Goal: Download file/media

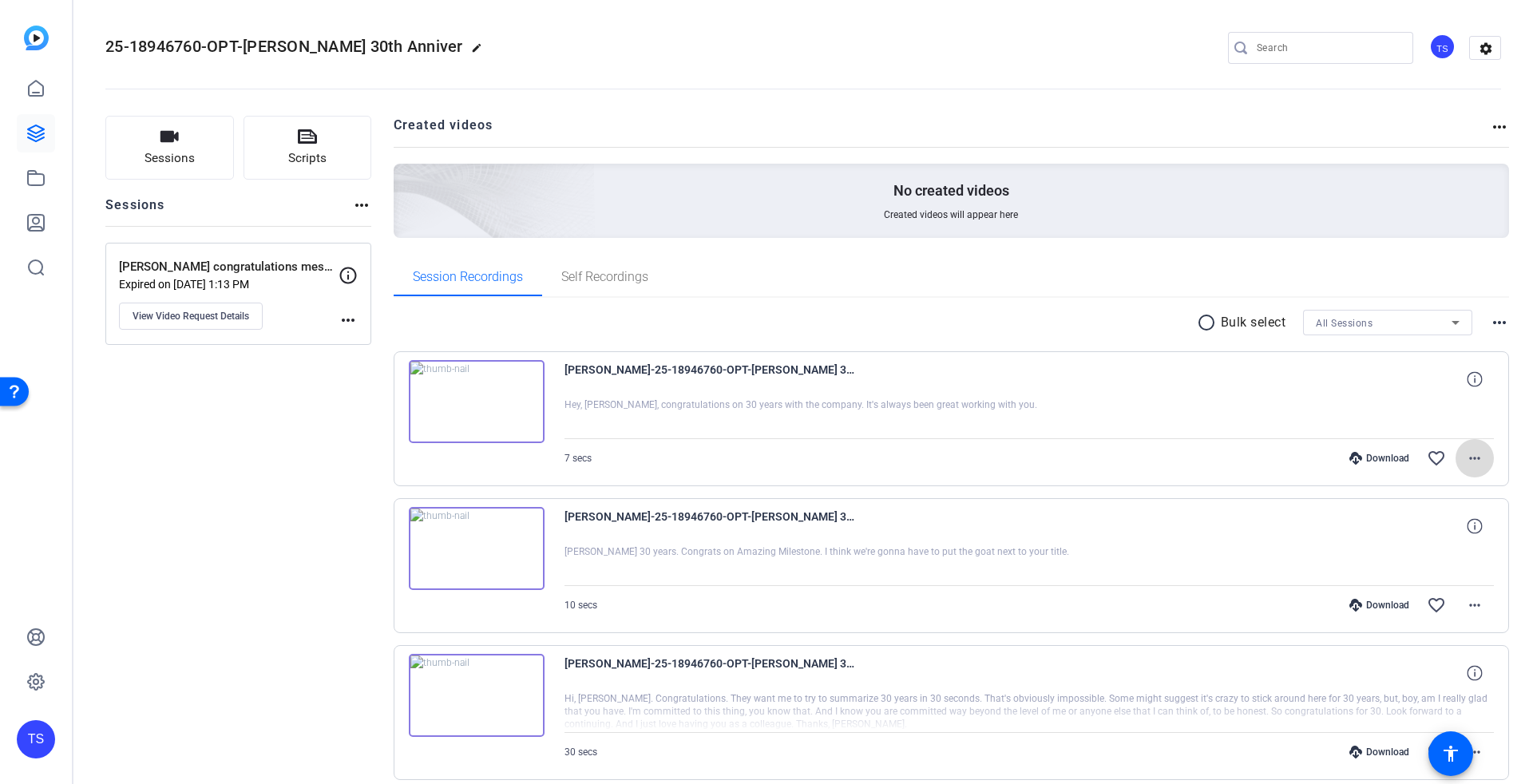
click at [1473, 450] on mat-icon "more_horiz" at bounding box center [1474, 458] width 20 height 20
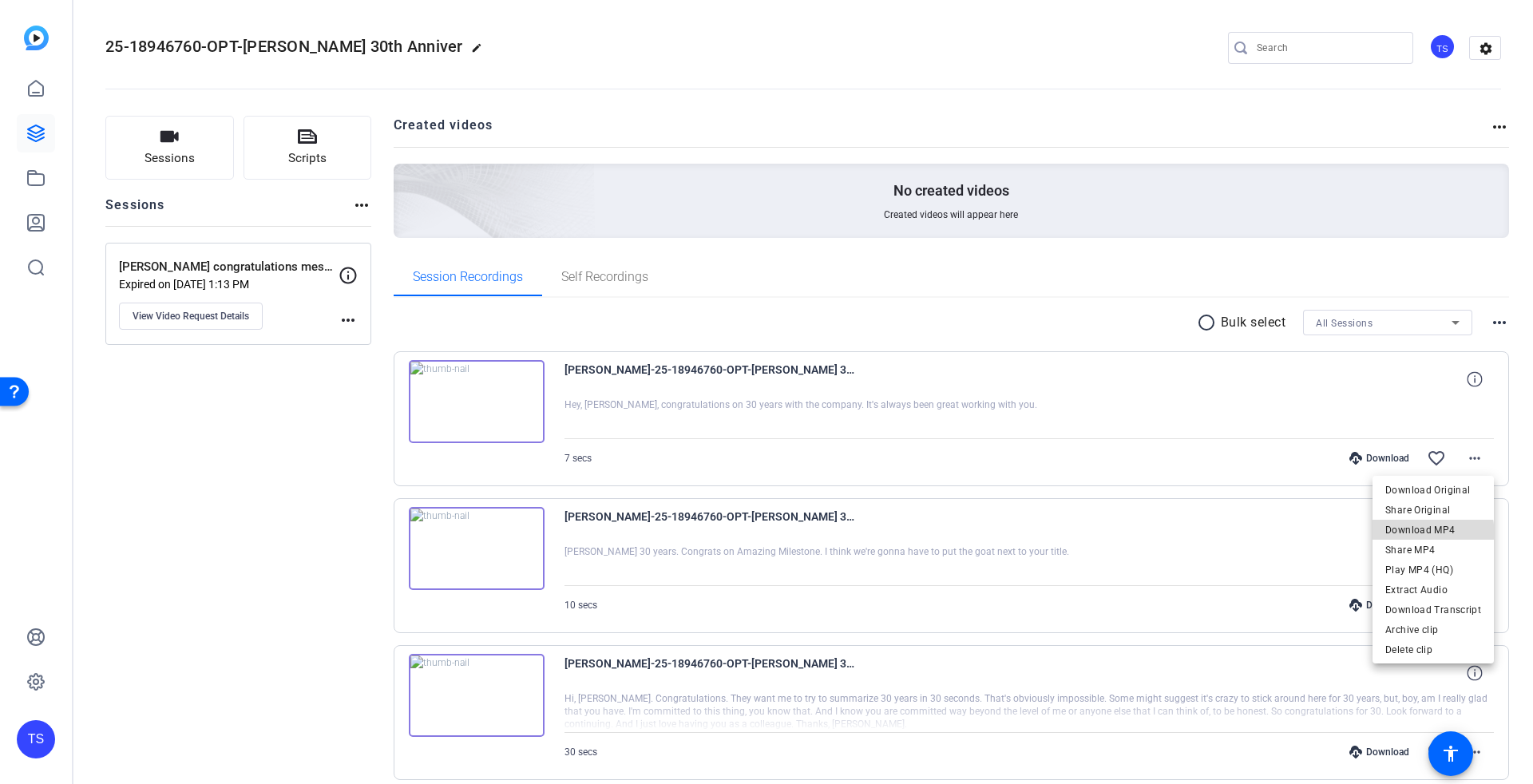
click at [1435, 534] on span "Download MP4" at bounding box center [1433, 530] width 96 height 20
click at [478, 398] on img at bounding box center [477, 401] width 136 height 83
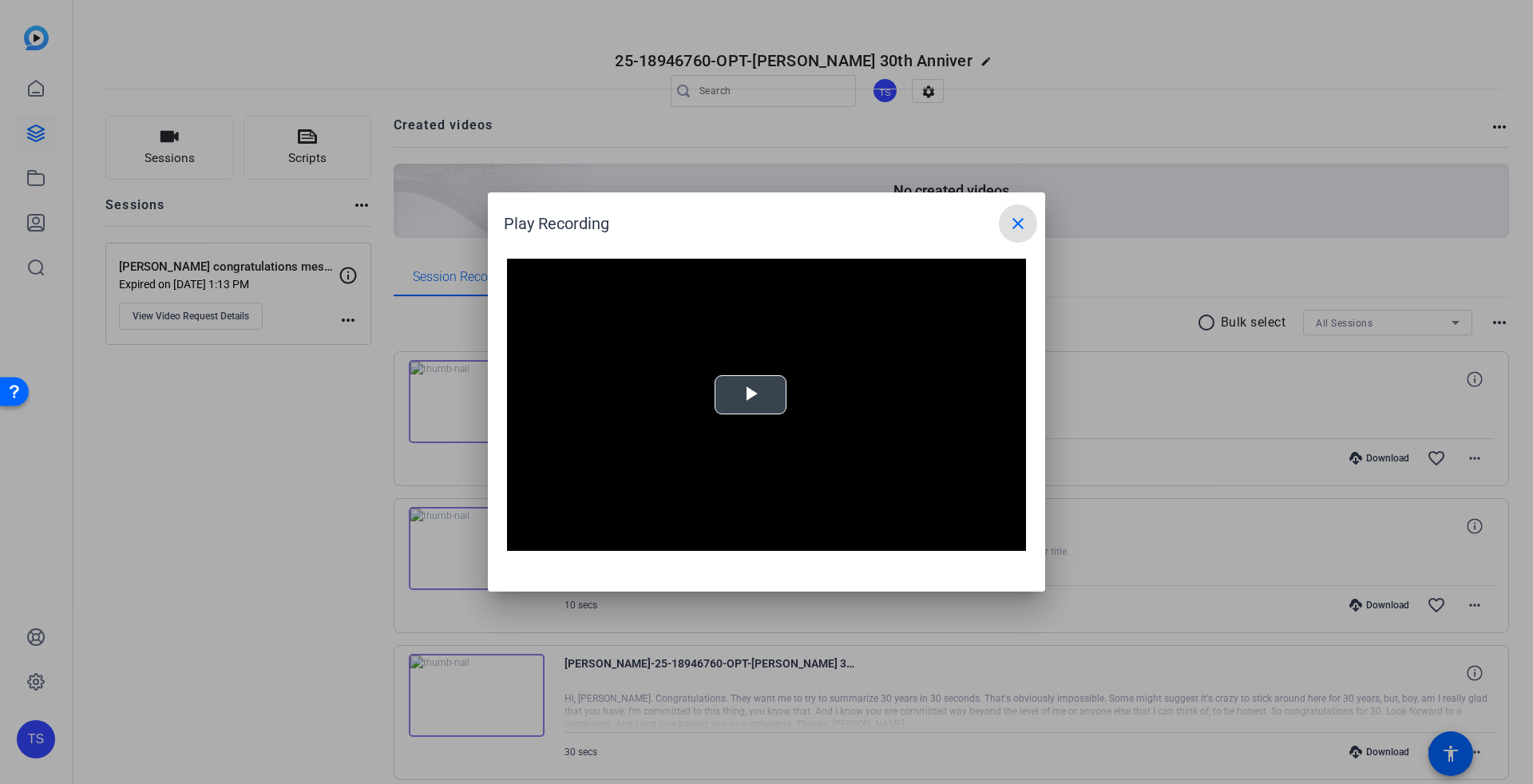
click at [760, 393] on video "Video Player" at bounding box center [766, 404] width 519 height 292
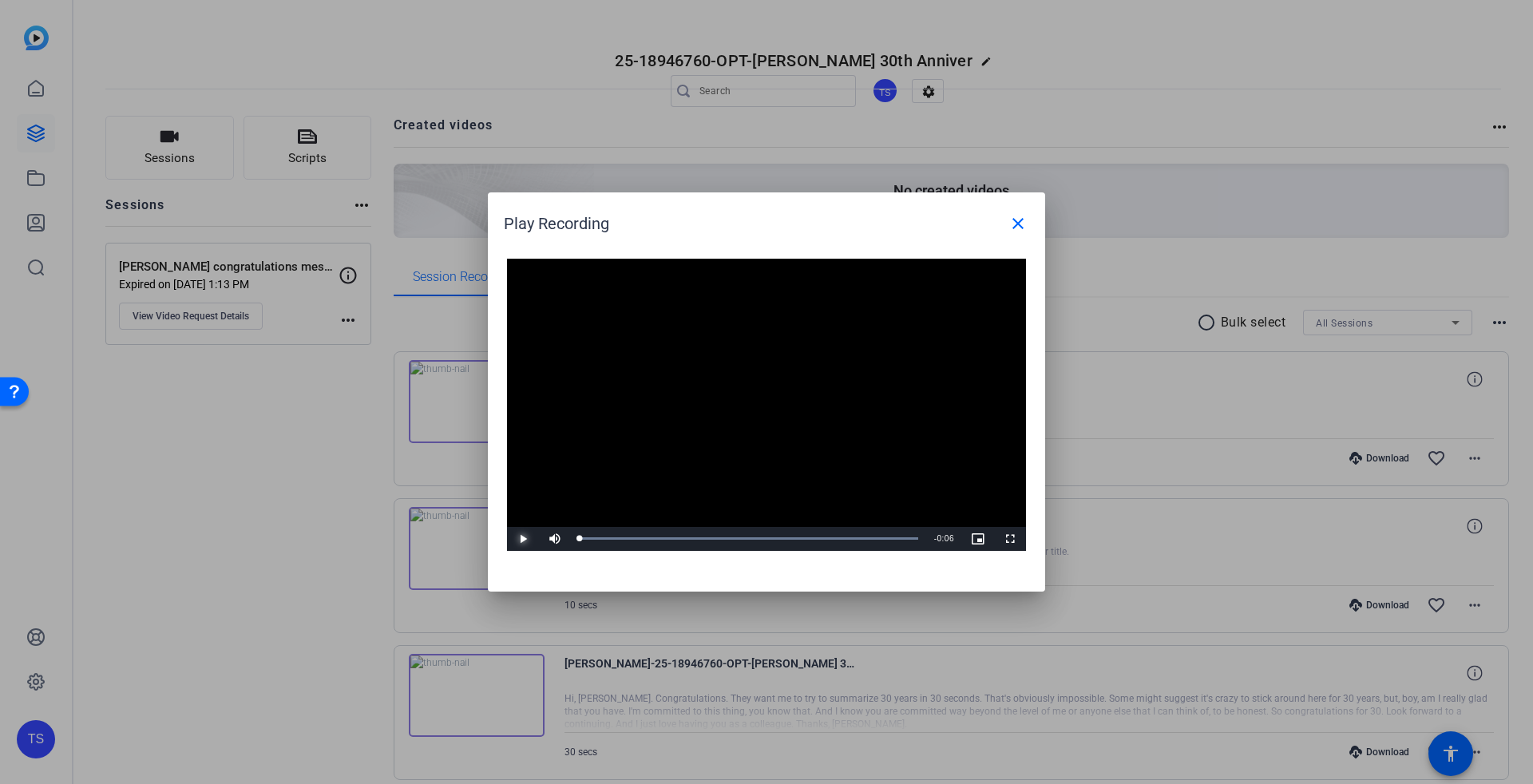
click at [522, 538] on span "Video Player" at bounding box center [523, 538] width 32 height 0
click at [1015, 224] on mat-icon "close" at bounding box center [1018, 224] width 20 height 20
